Goal: Find specific page/section: Find specific page/section

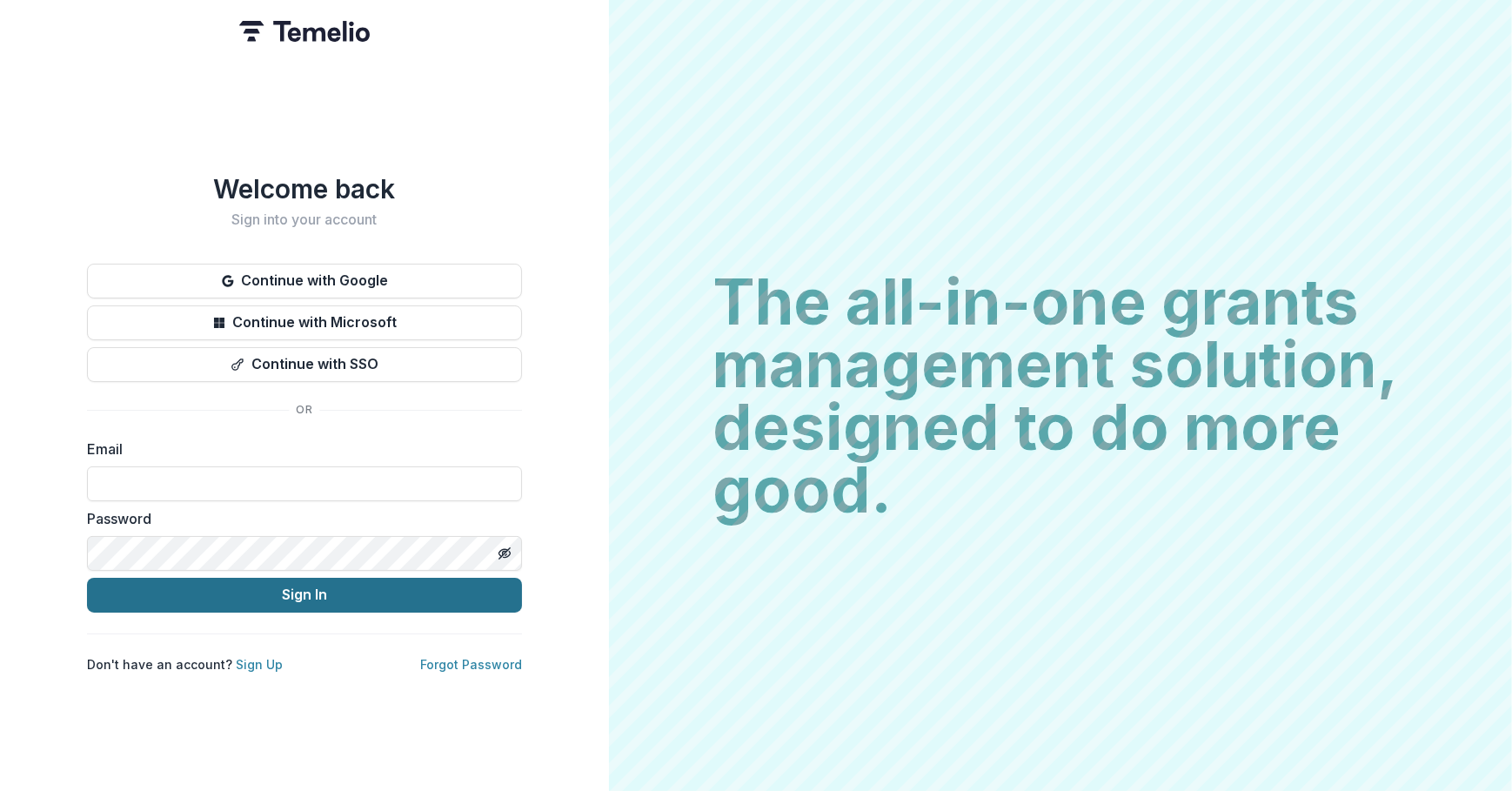
type input "**********"
click at [483, 598] on button "Sign In" at bounding box center [304, 595] width 435 height 35
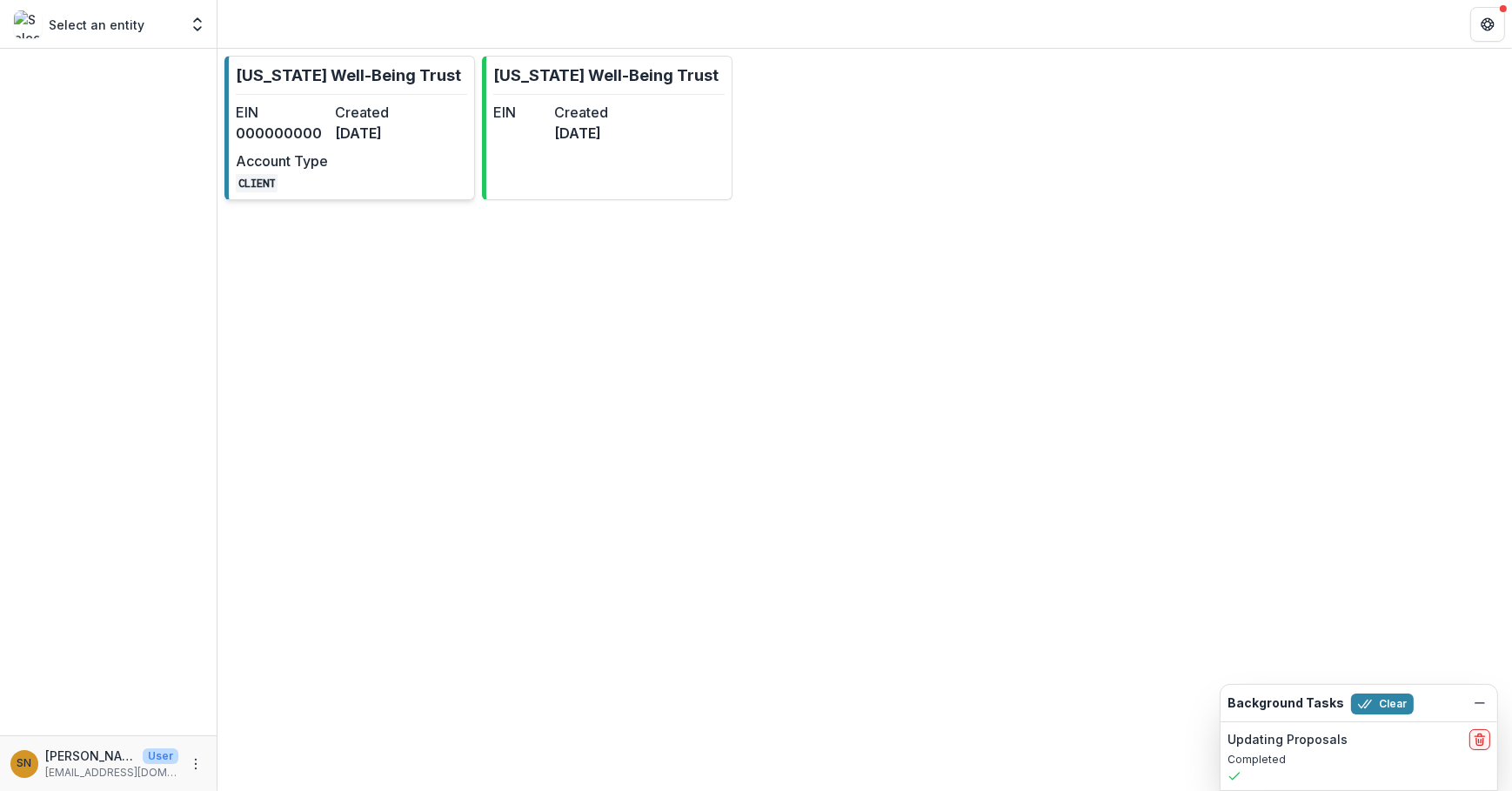
click at [341, 138] on dd "[DATE]" at bounding box center [381, 133] width 92 height 21
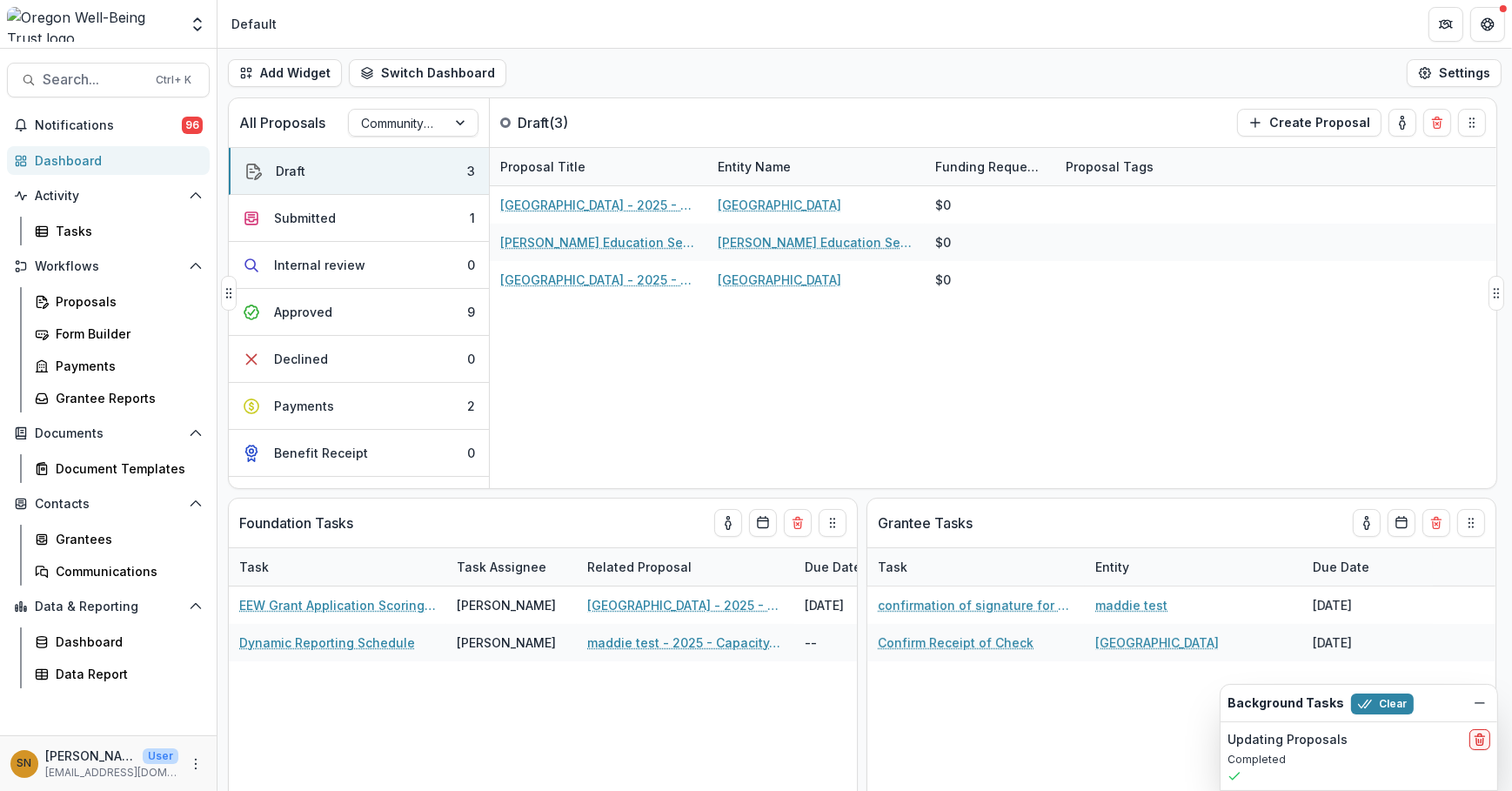
click at [773, 390] on div "[GEOGRAPHIC_DATA] - 2025 - Community Event Support Request Form [GEOGRAPHIC_DAT…" at bounding box center [993, 337] width 1007 height 302
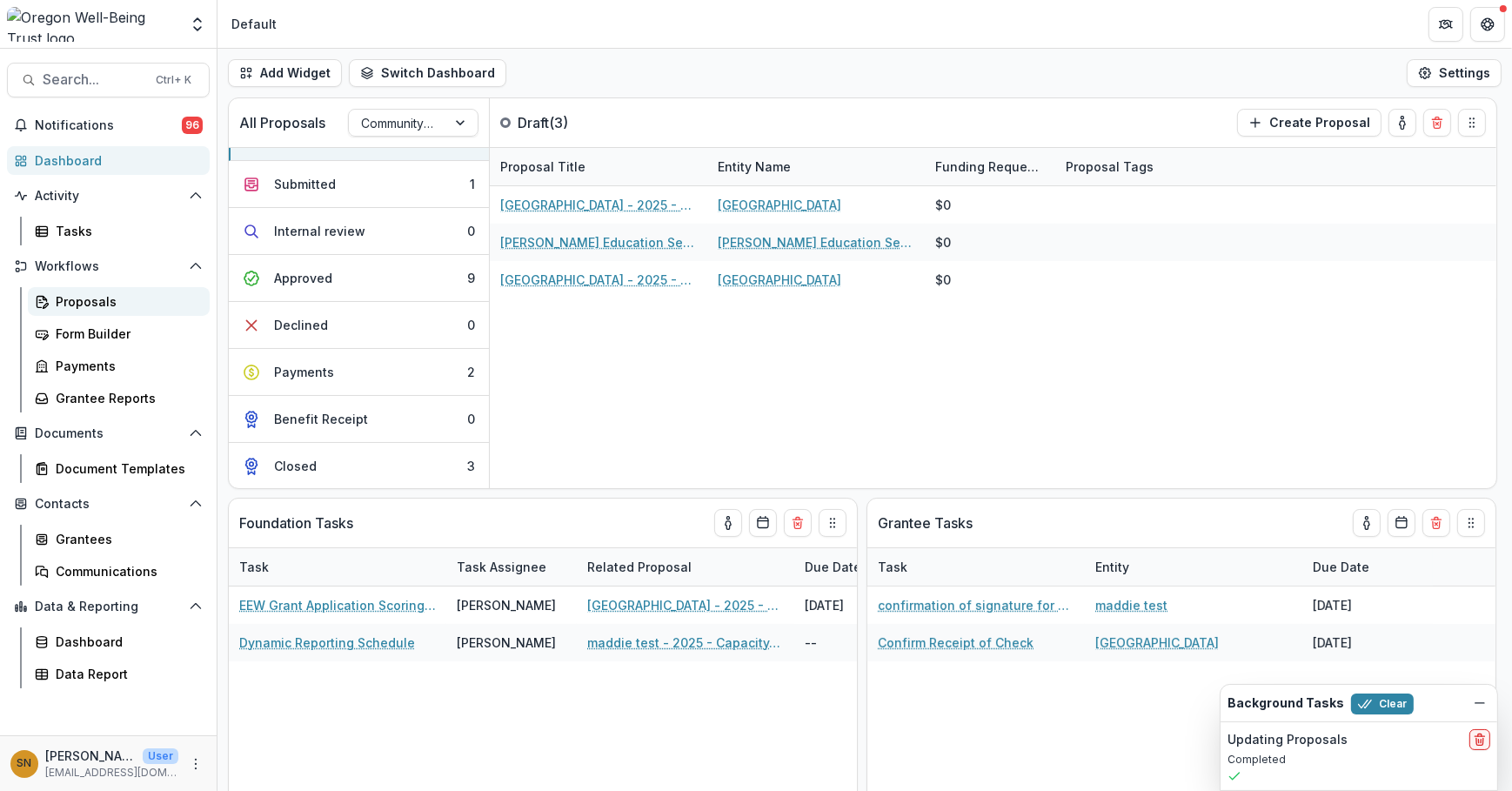
click at [119, 307] on div "Proposals" at bounding box center [125, 301] width 140 height 18
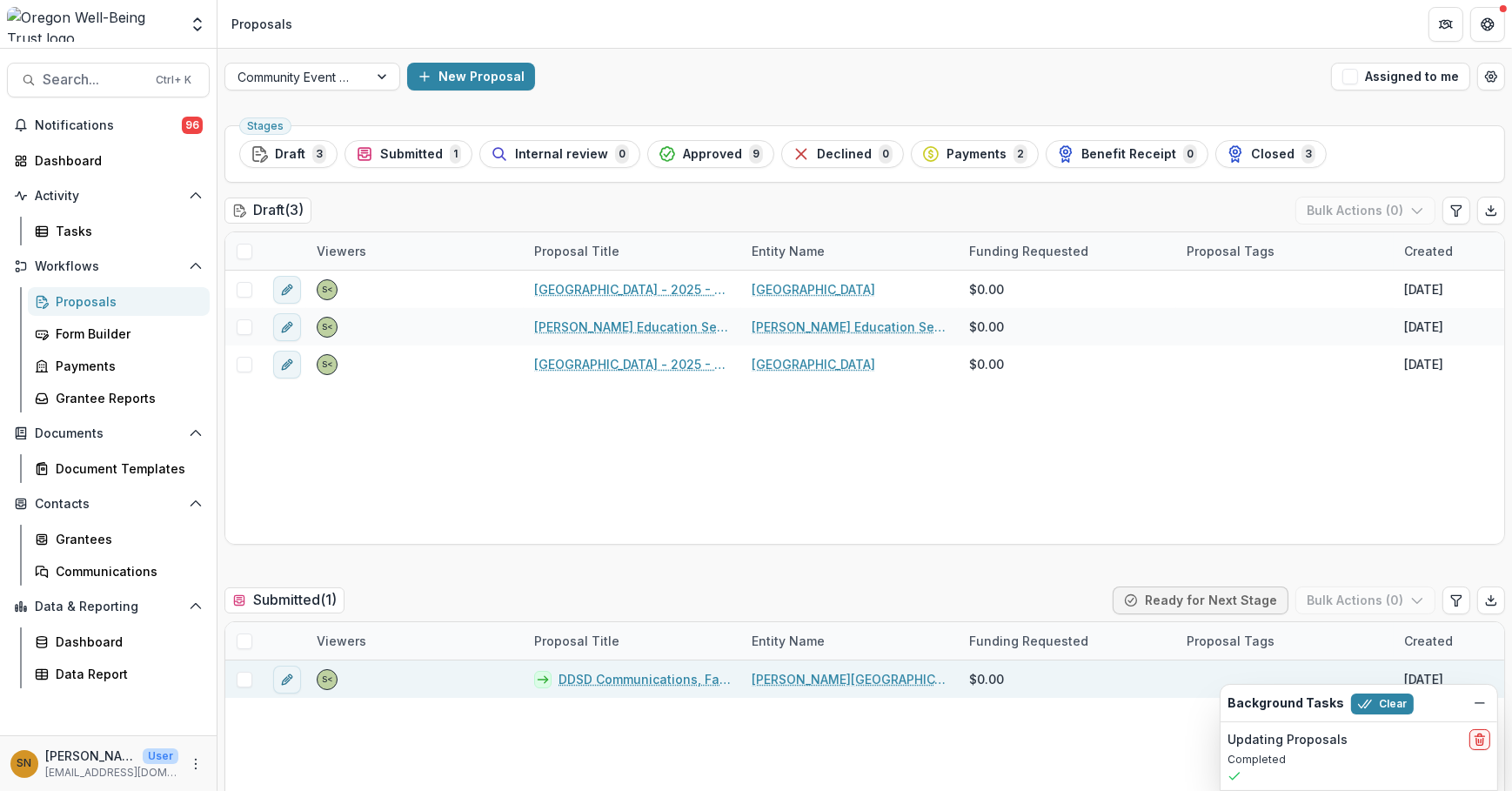
click at [660, 676] on link "DDSD Communications, Family & Community Partnerships Department" at bounding box center [645, 679] width 172 height 18
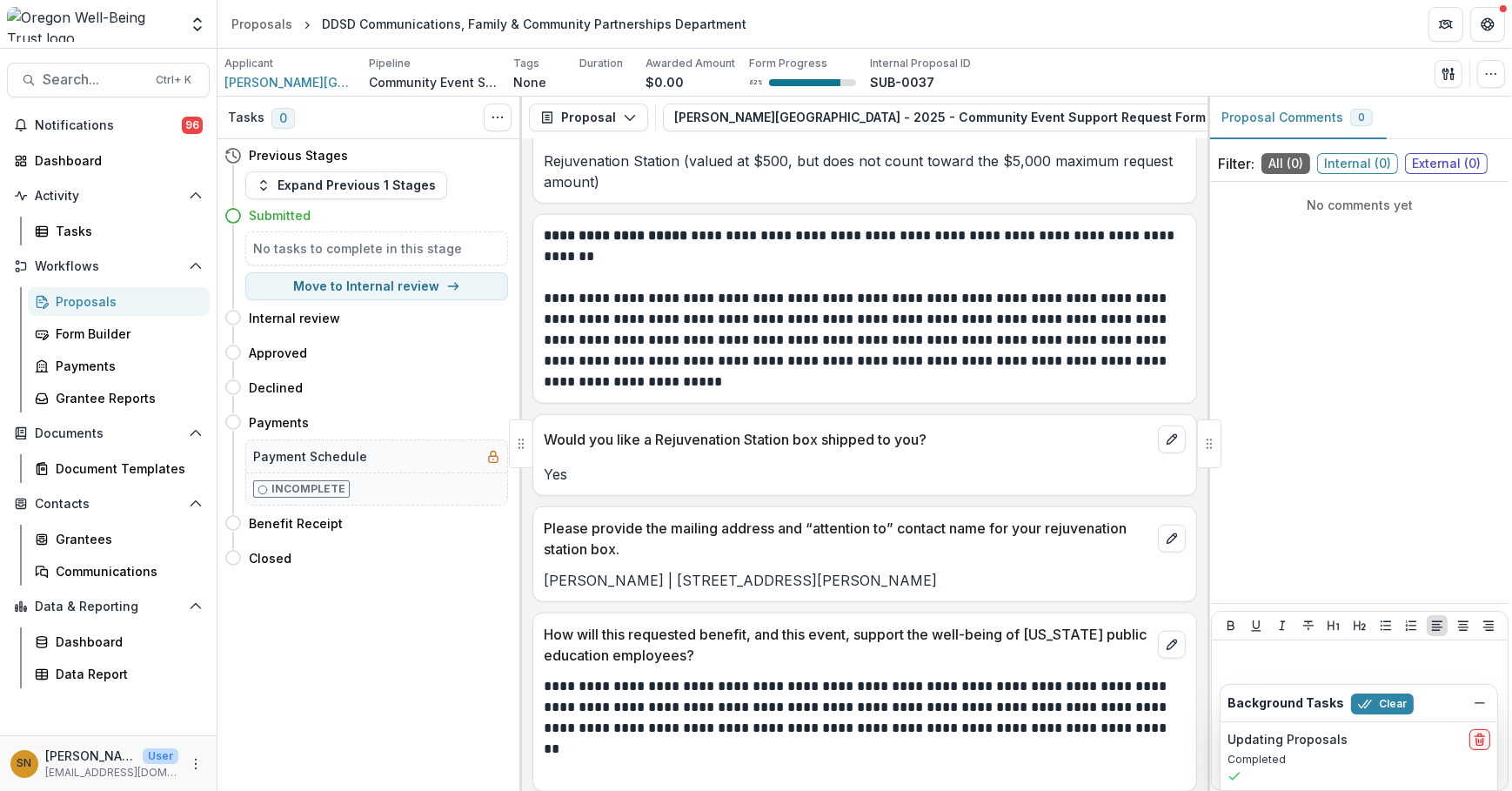
scroll to position [1998, 0]
